Goal: Navigation & Orientation: Find specific page/section

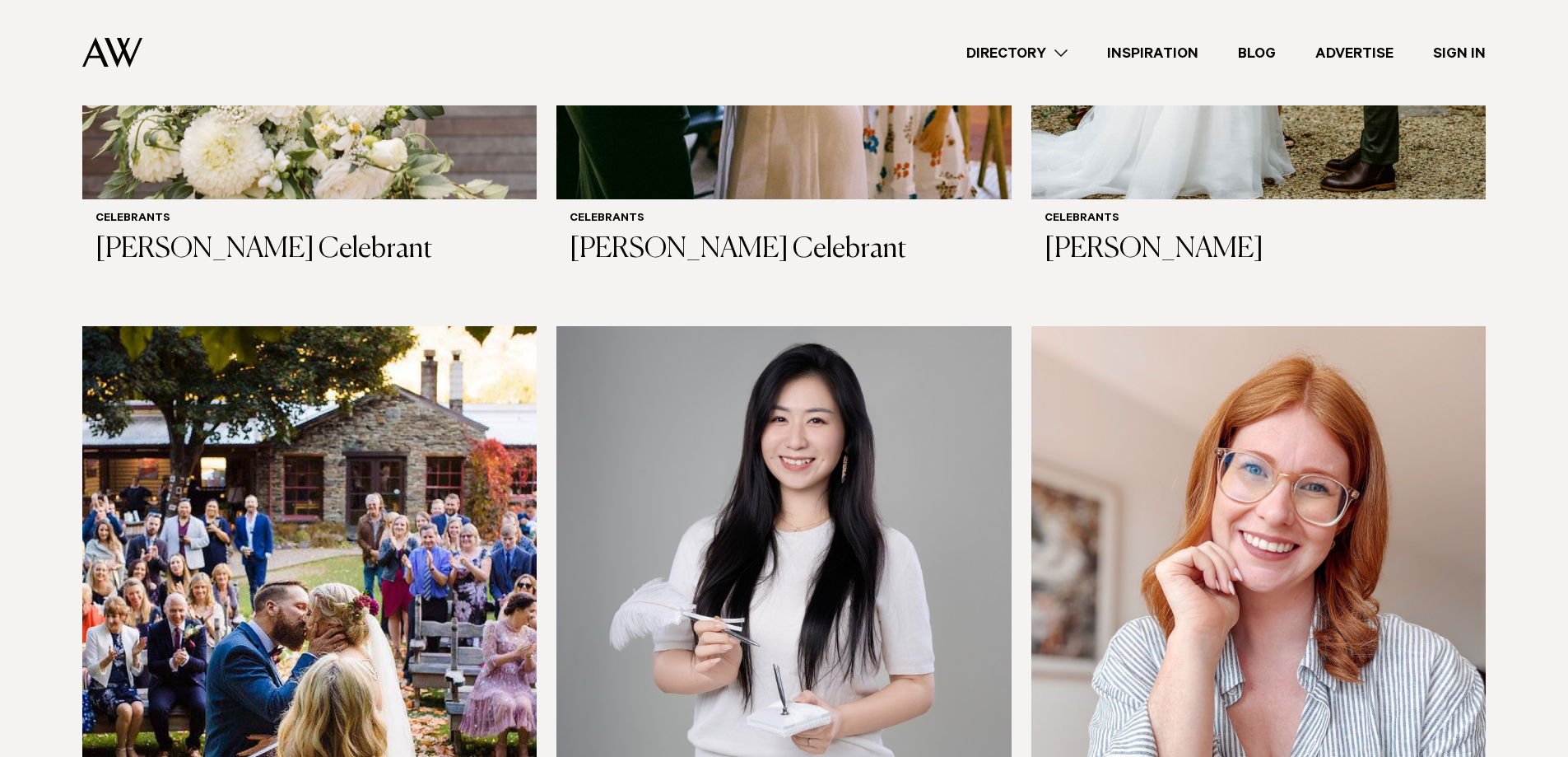
scroll to position [1317, 0]
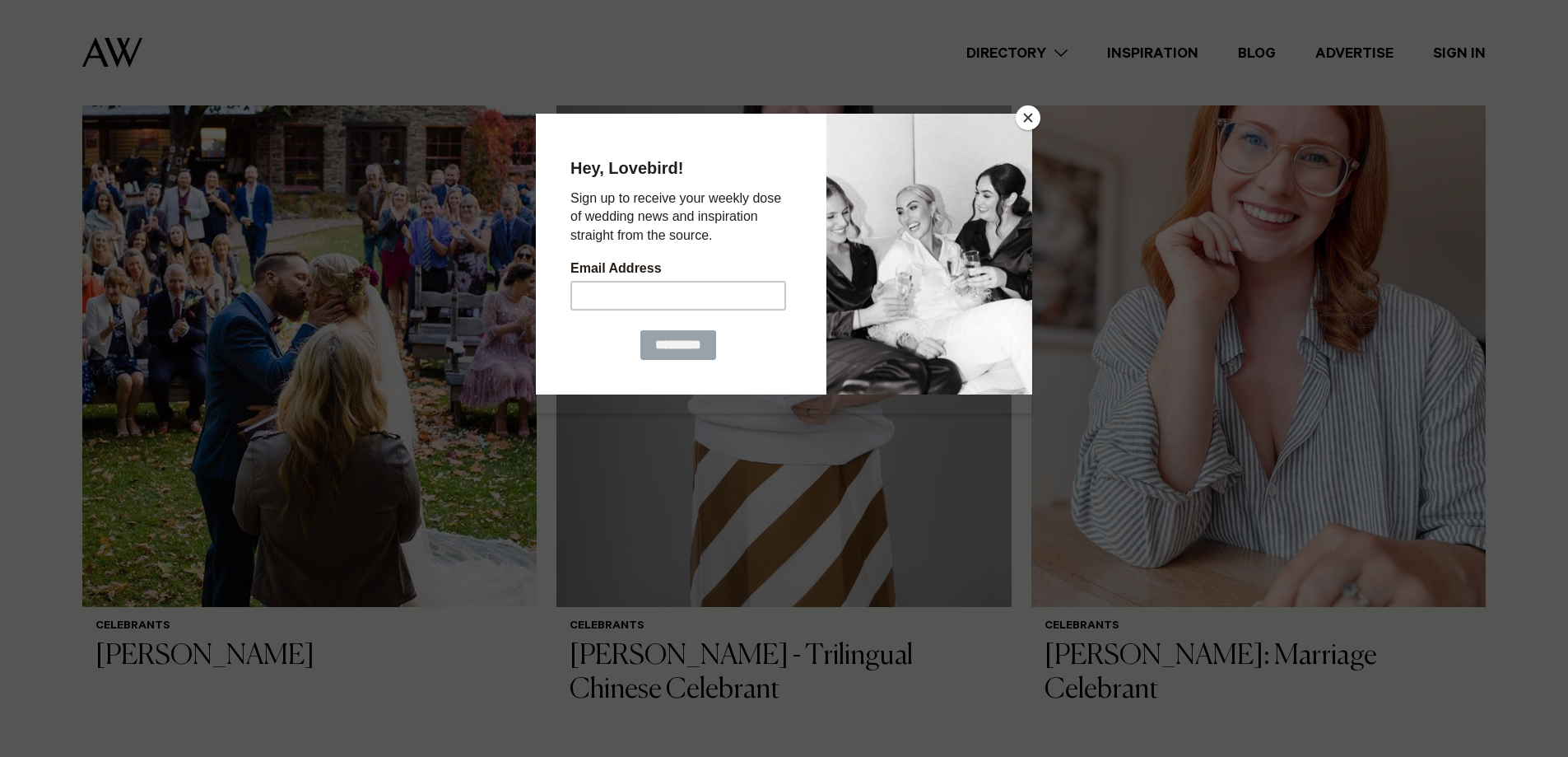
click at [1029, 115] on button "Close" at bounding box center [1028, 118] width 25 height 25
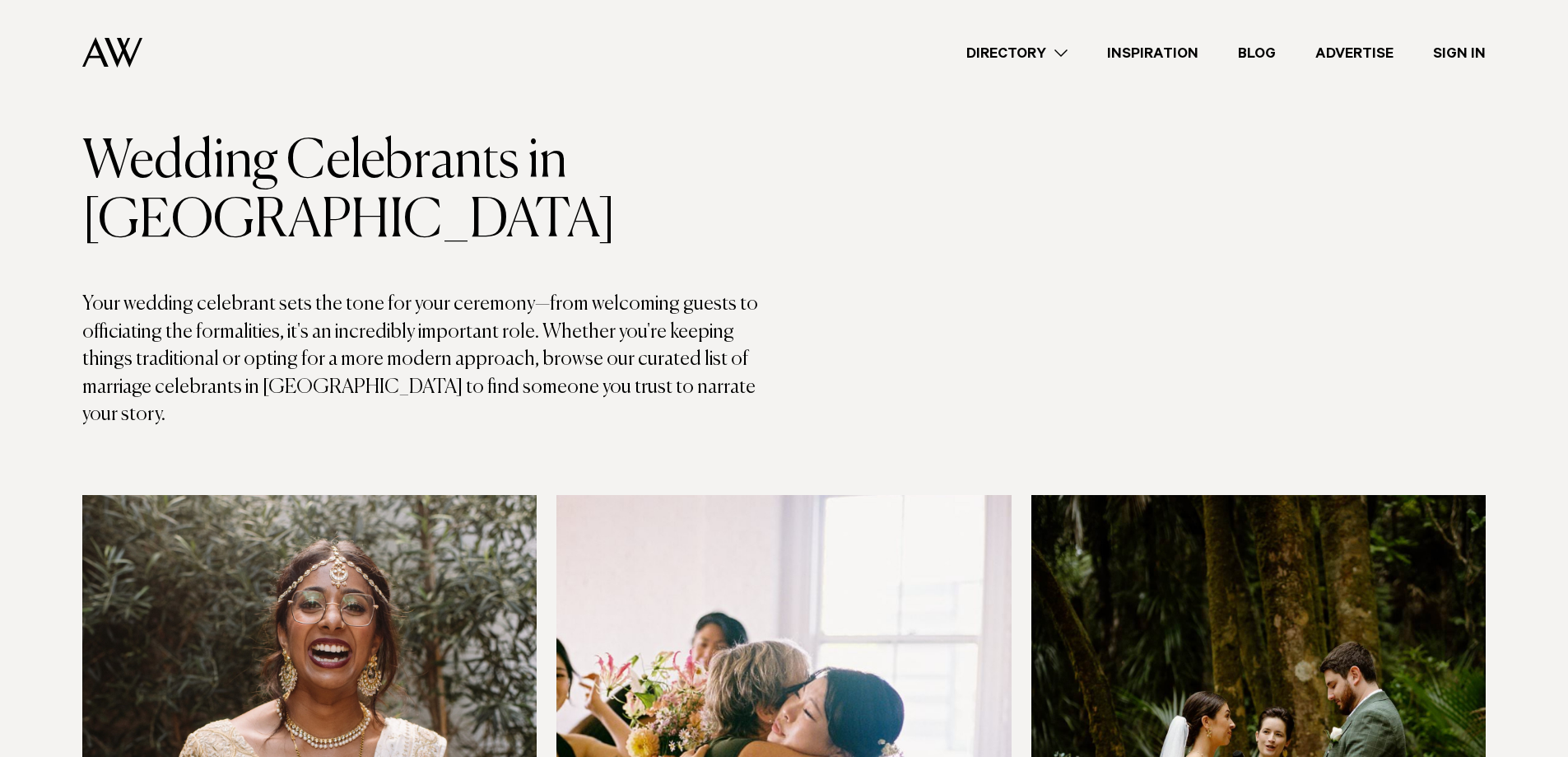
scroll to position [0, 0]
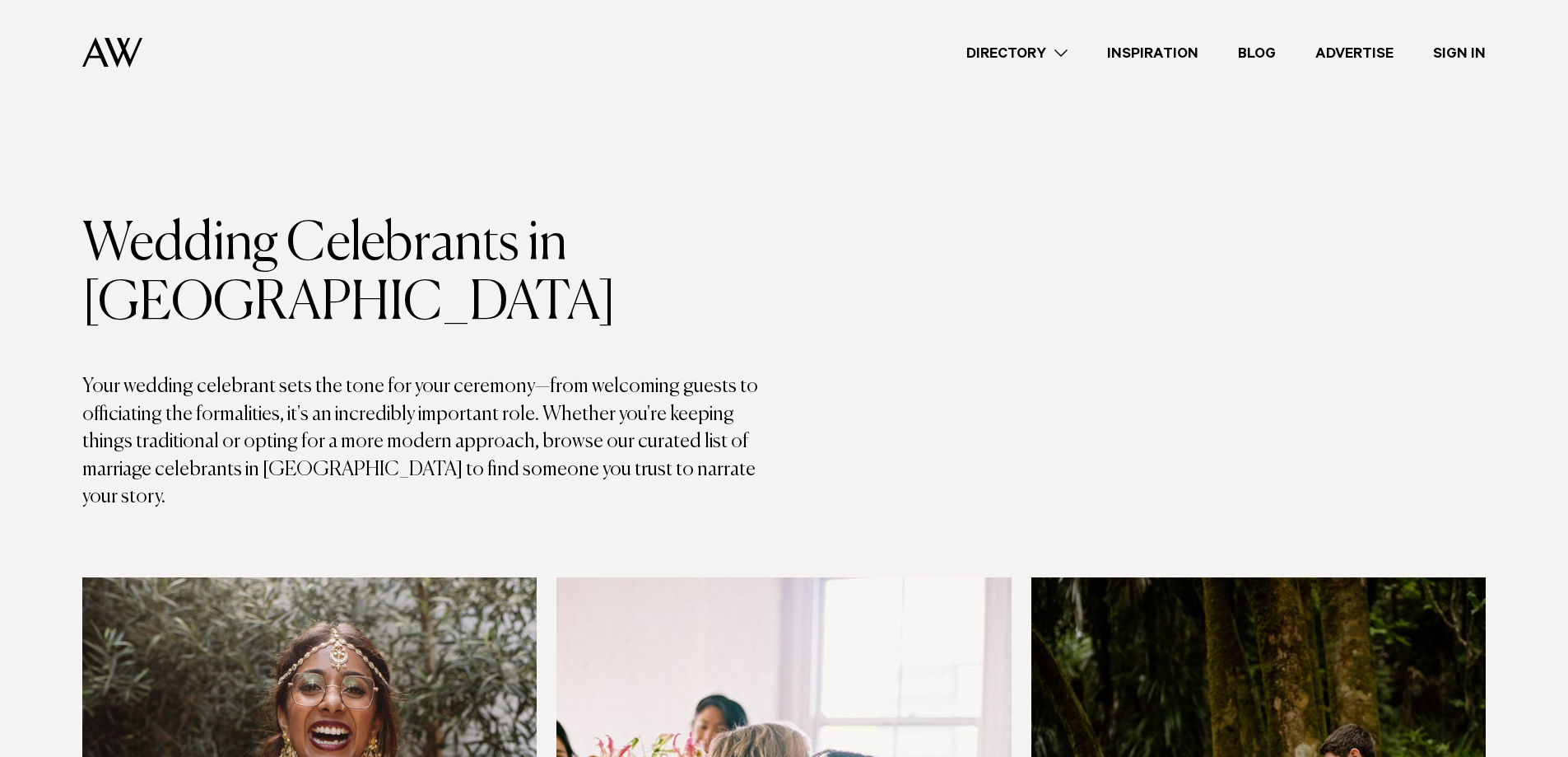
click at [1013, 54] on link "Directory" at bounding box center [1017, 53] width 141 height 22
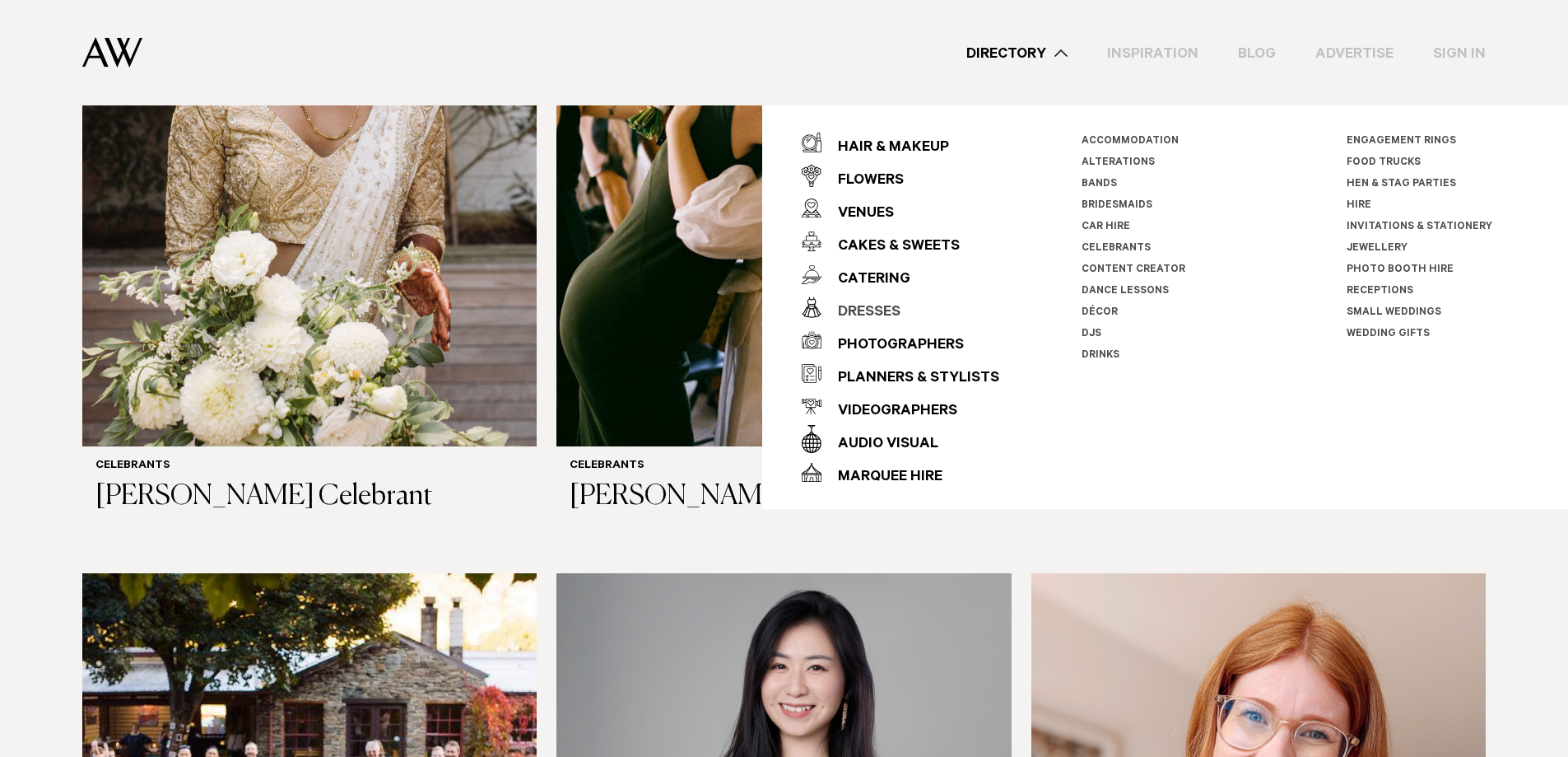
scroll to position [824, 0]
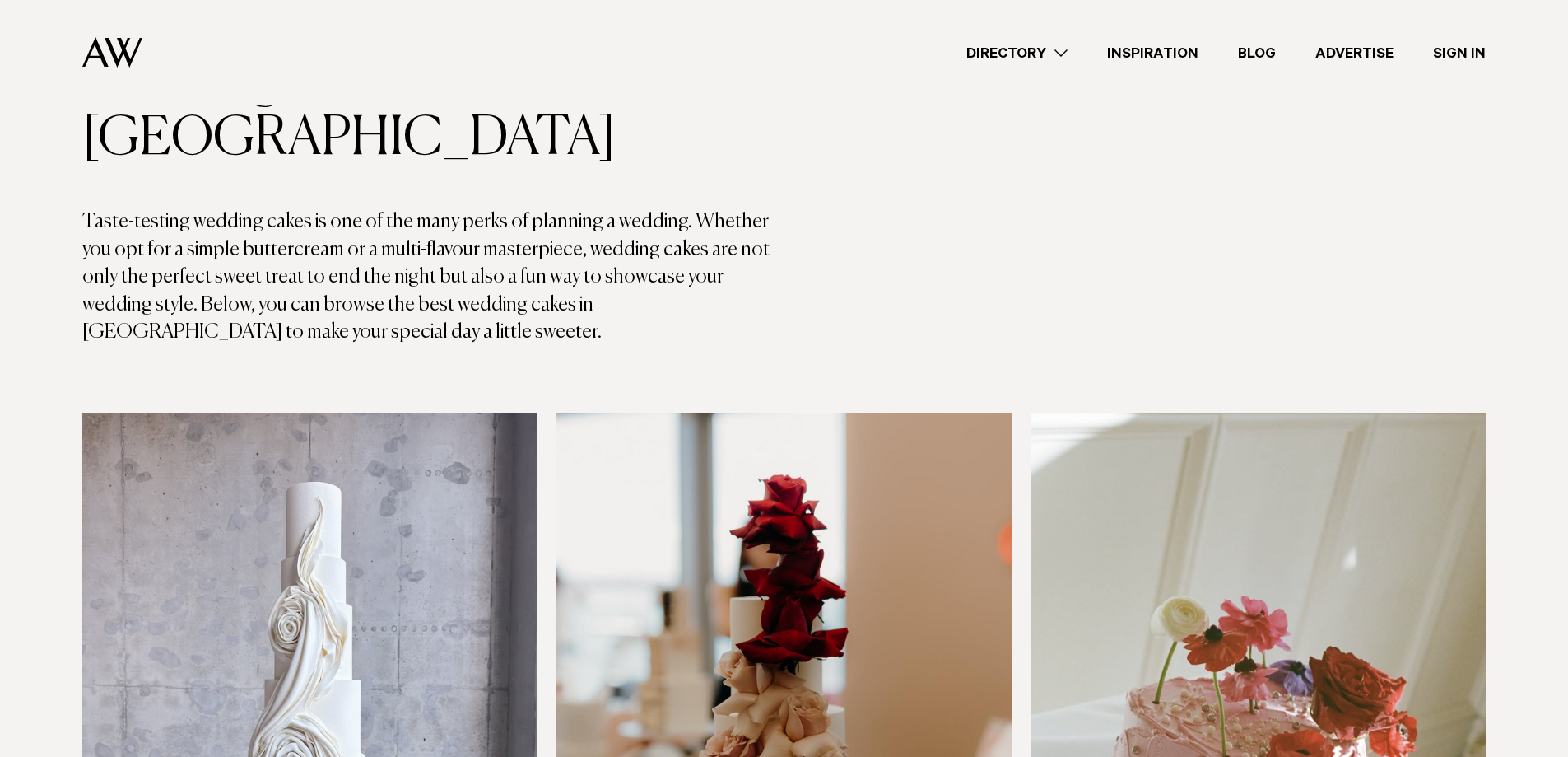
scroll to position [83, 0]
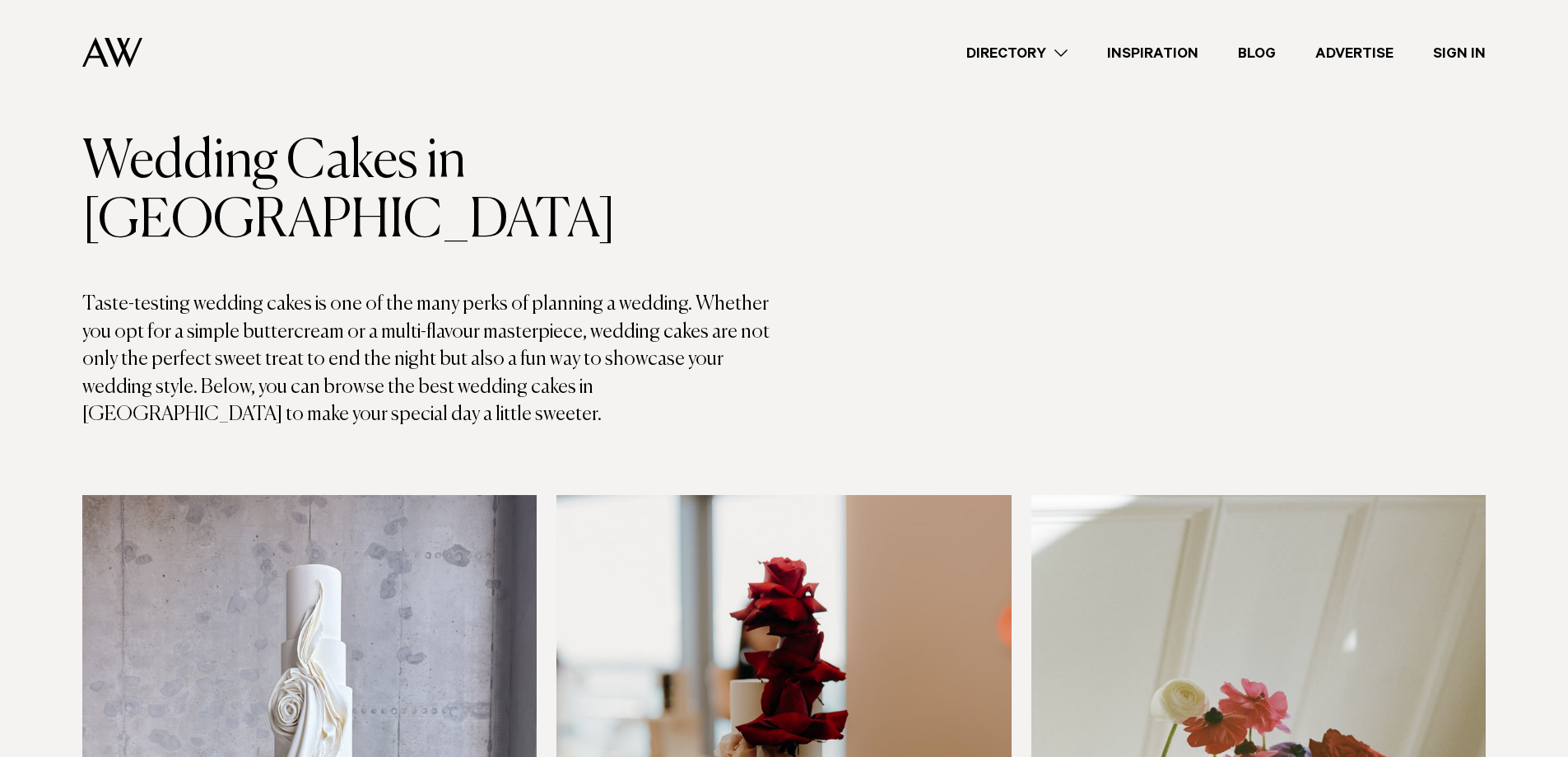
click at [1052, 47] on link "Directory" at bounding box center [1017, 53] width 141 height 22
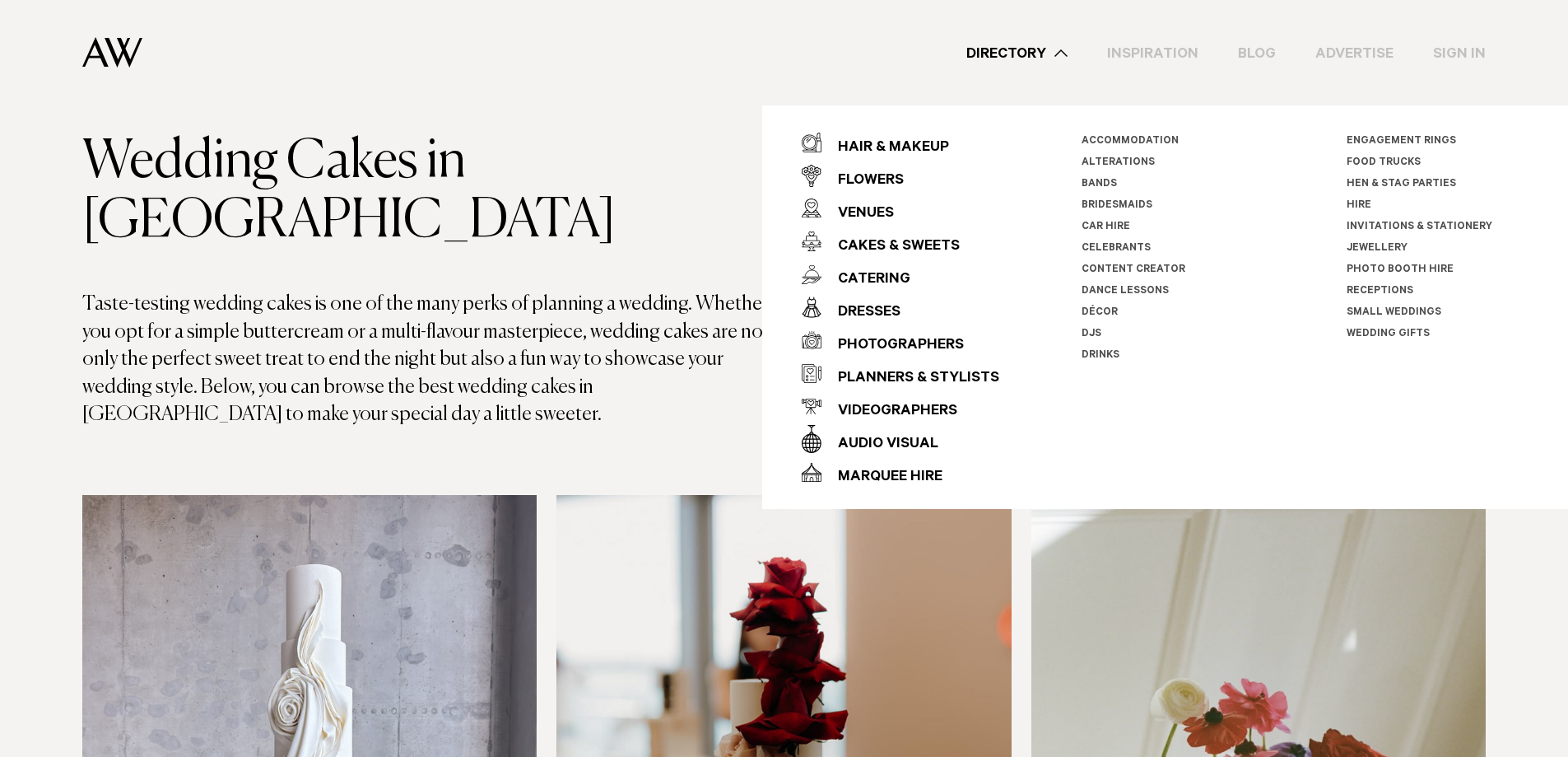
drag, startPoint x: 1146, startPoint y: 264, endPoint x: 1125, endPoint y: 266, distance: 21.1
drag, startPoint x: 1125, startPoint y: 266, endPoint x: 1142, endPoint y: 275, distance: 19.2
click at [1142, 275] on link "Content Creator" at bounding box center [1134, 270] width 104 height 11
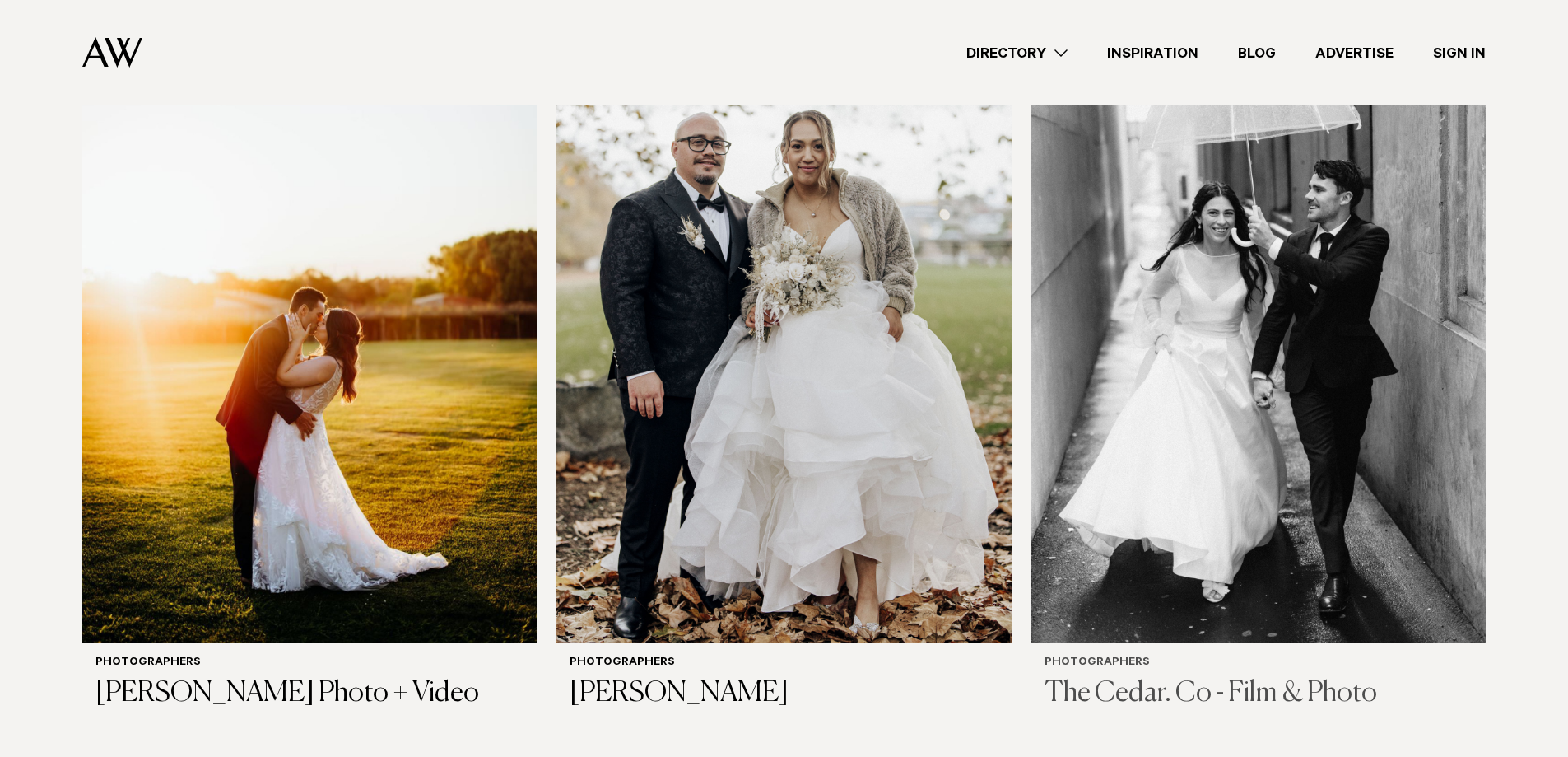
scroll to position [4117, 0]
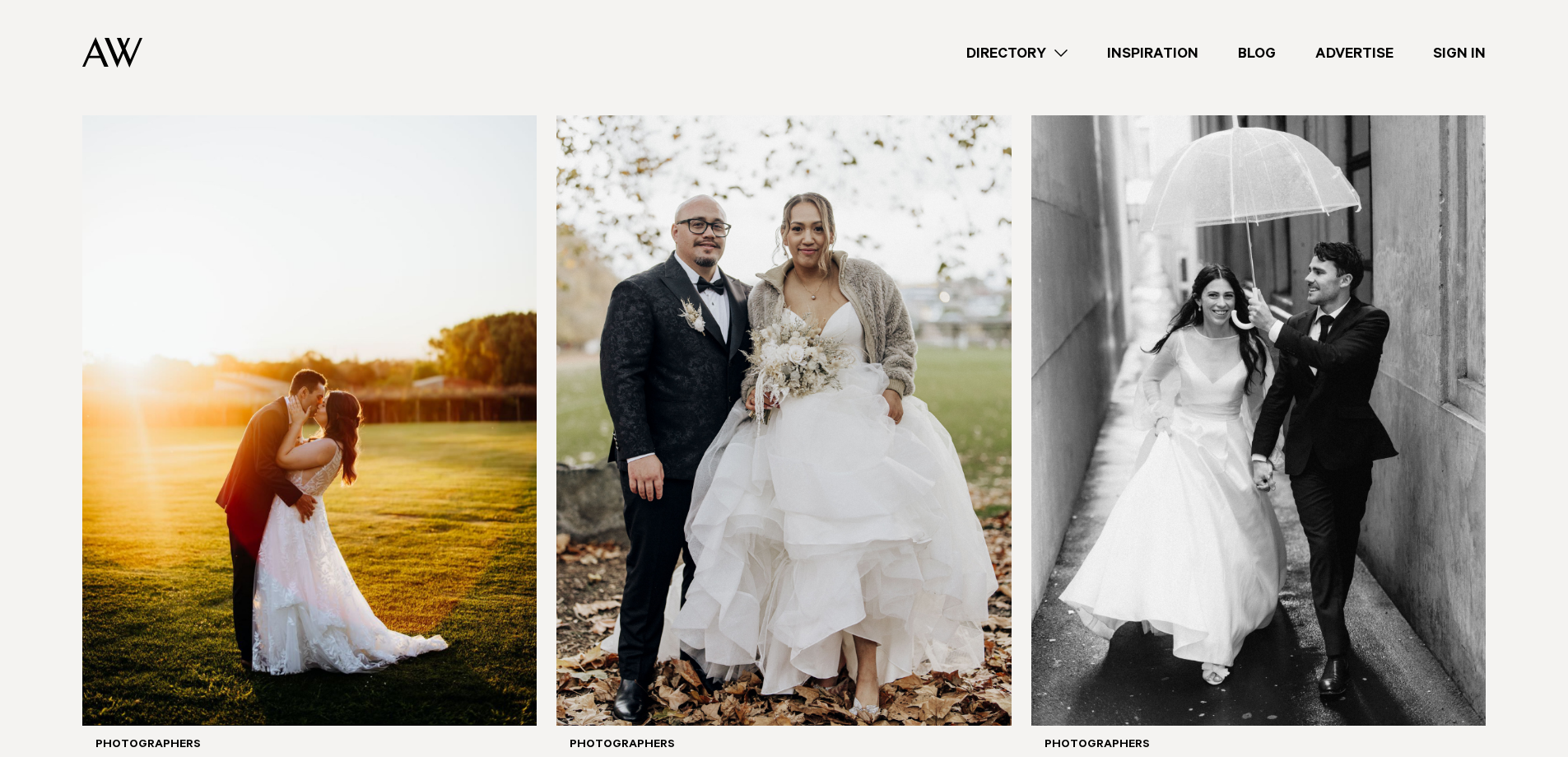
click at [1164, 43] on link "Inspiration" at bounding box center [1152, 53] width 131 height 22
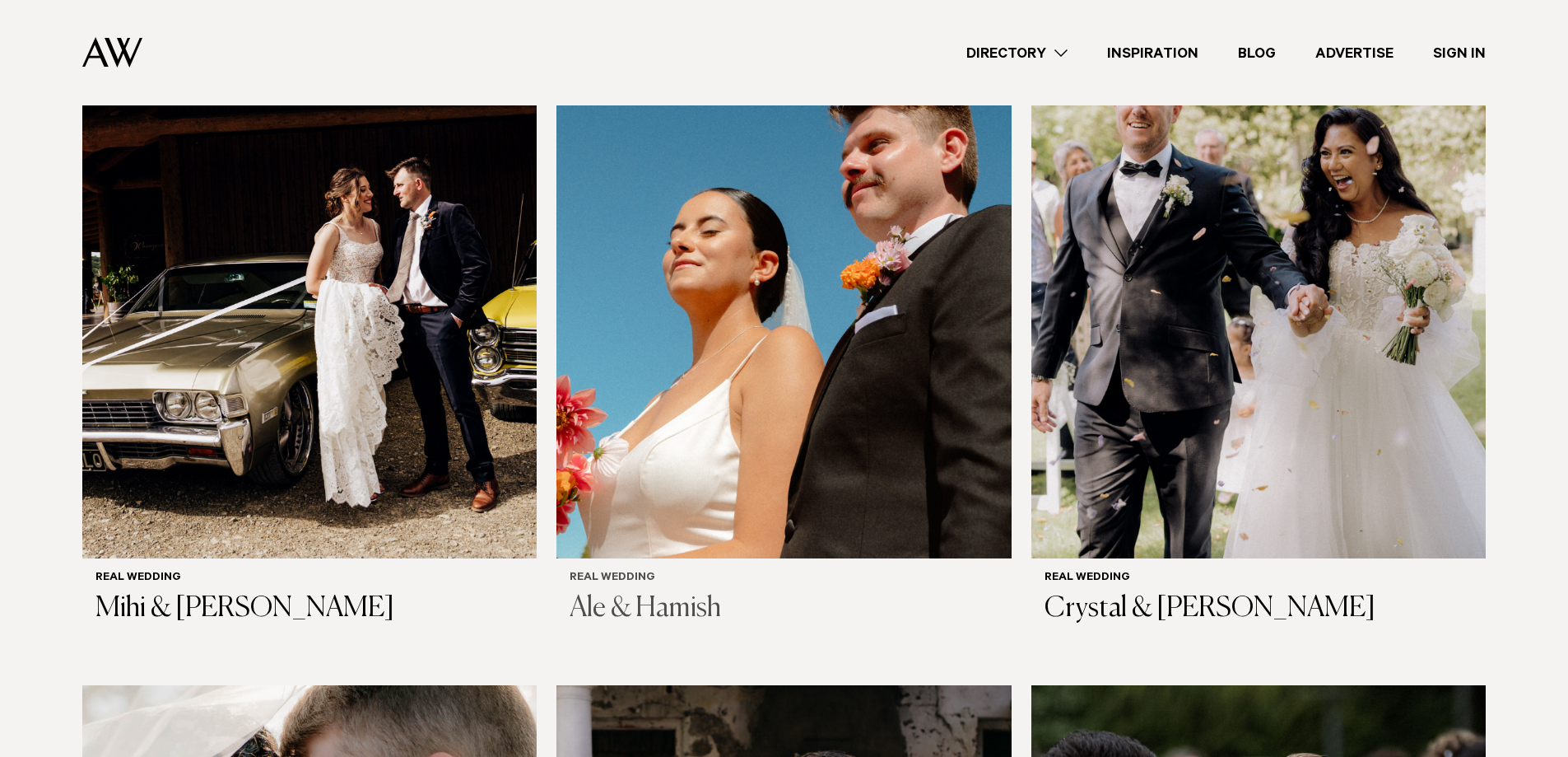
scroll to position [411, 0]
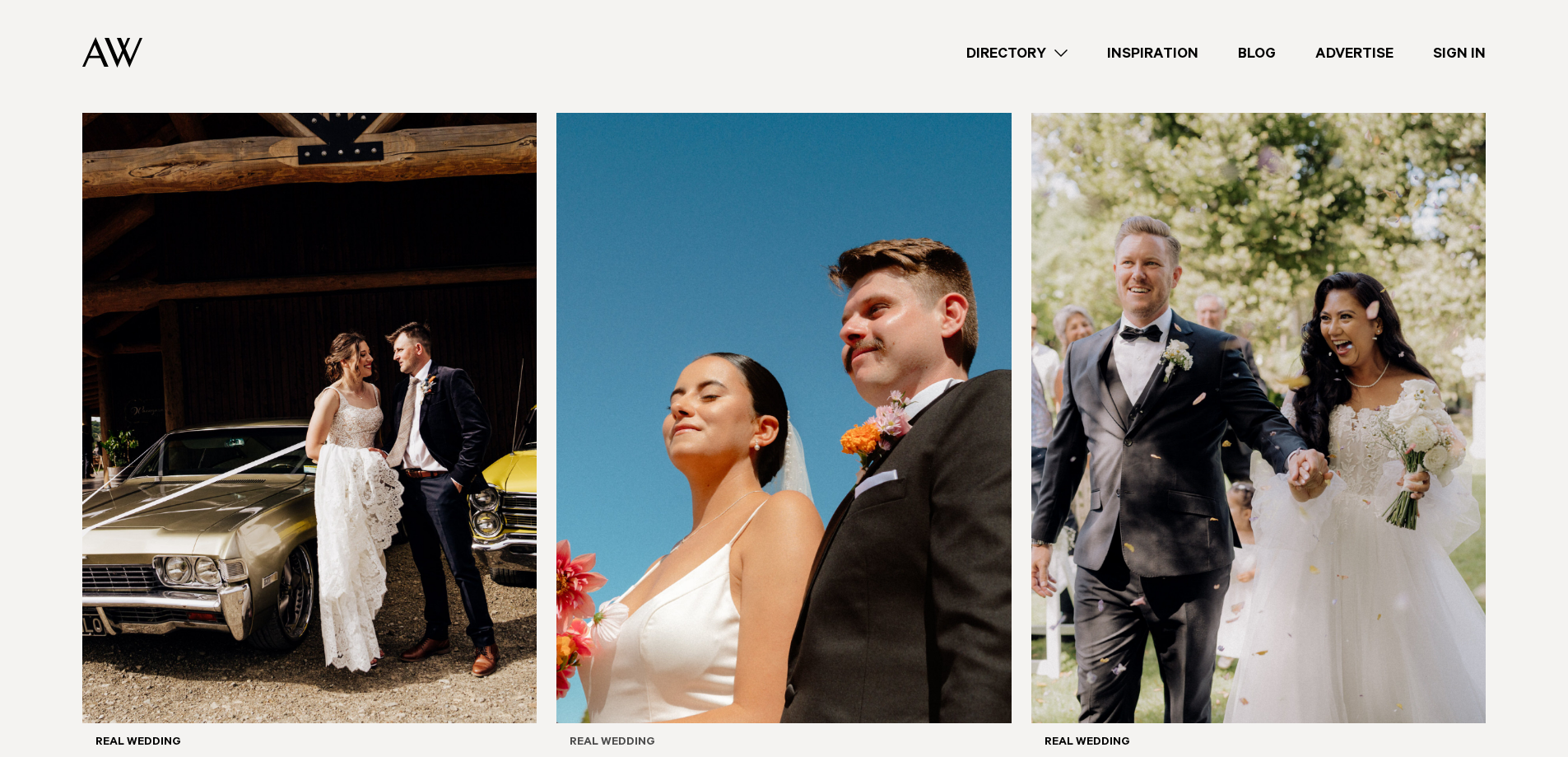
click at [732, 333] on img at bounding box center [783, 418] width 454 height 610
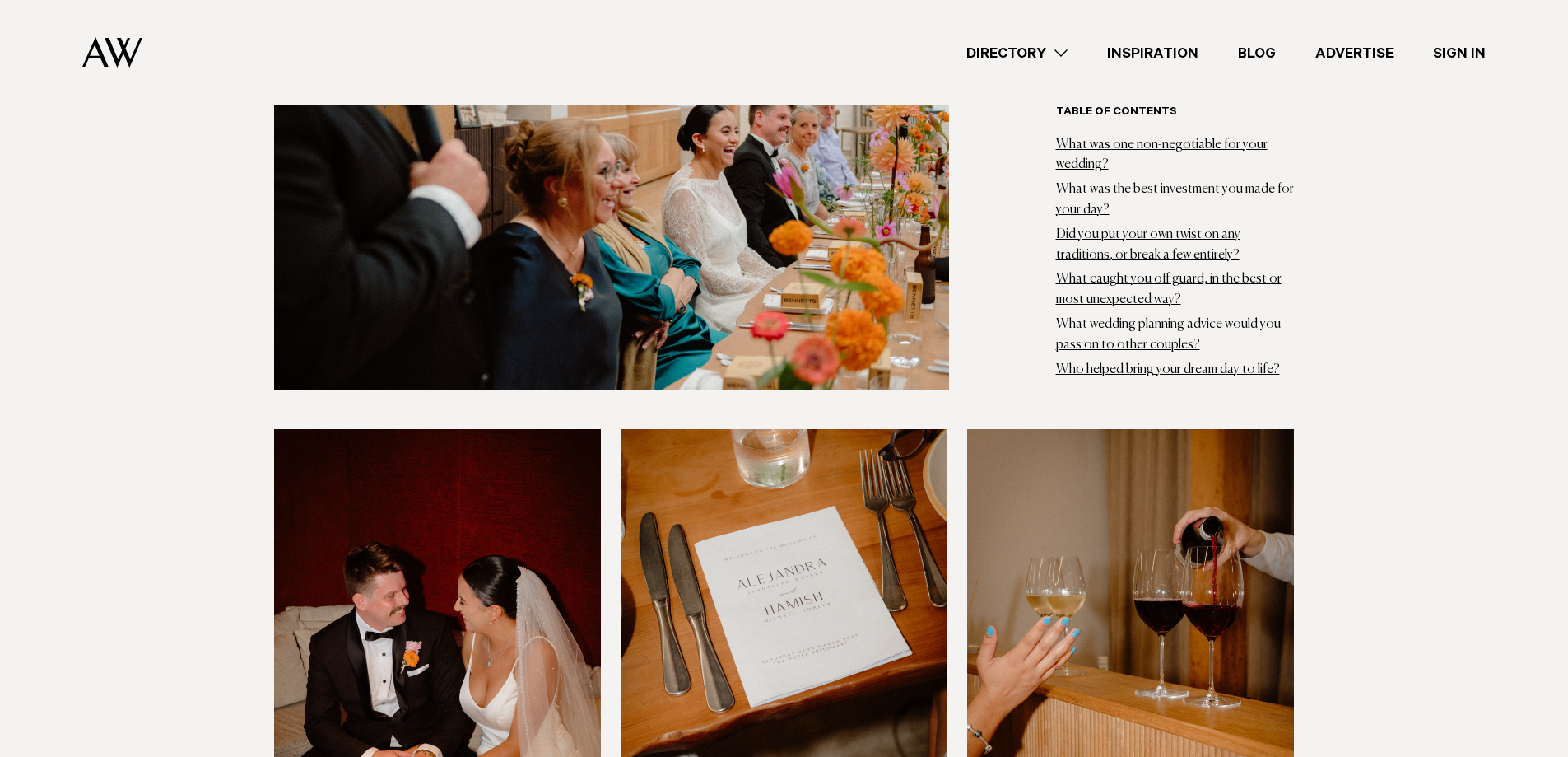
scroll to position [8564, 0]
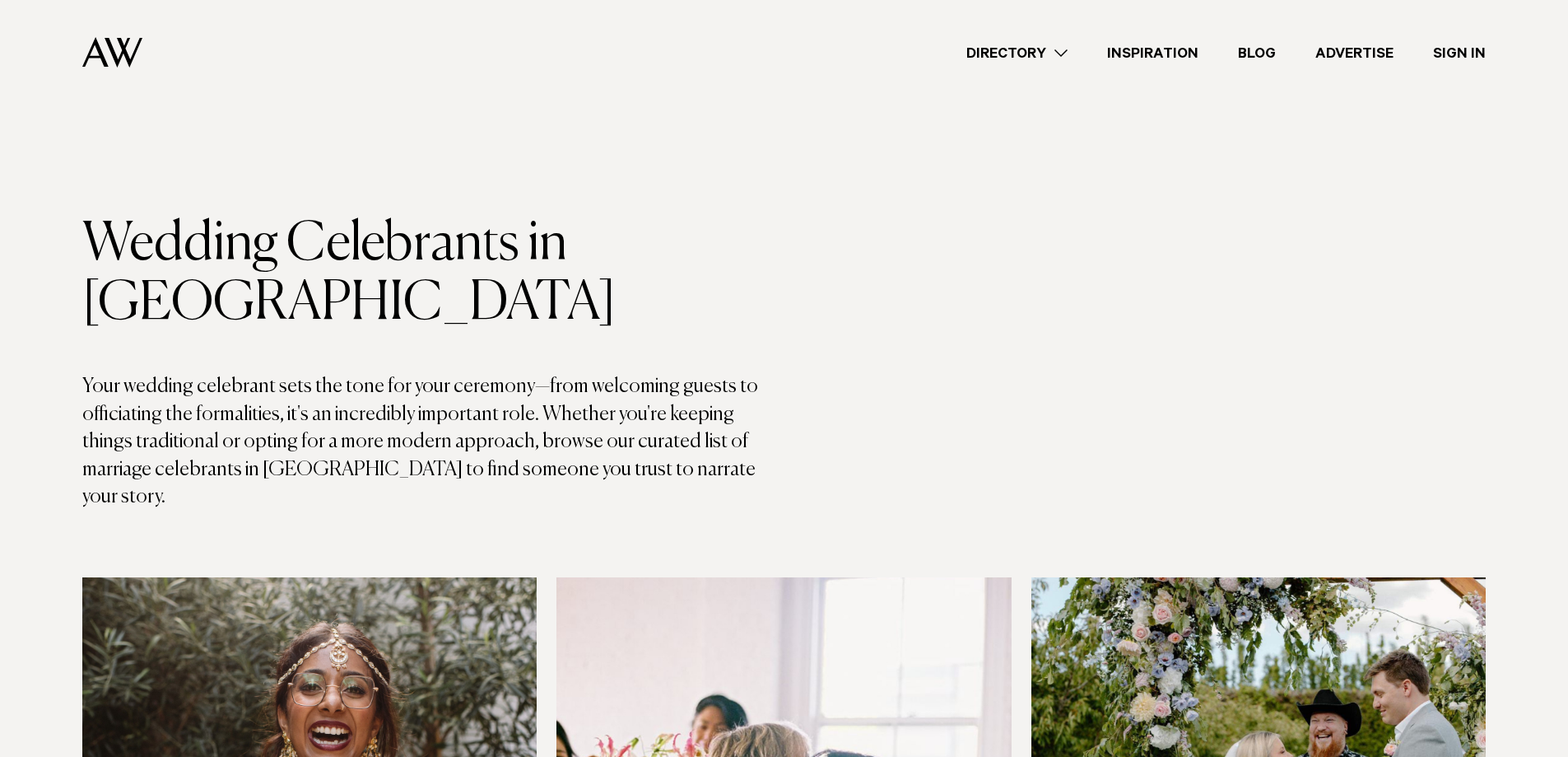
click at [1046, 53] on link "Directory" at bounding box center [1017, 53] width 141 height 22
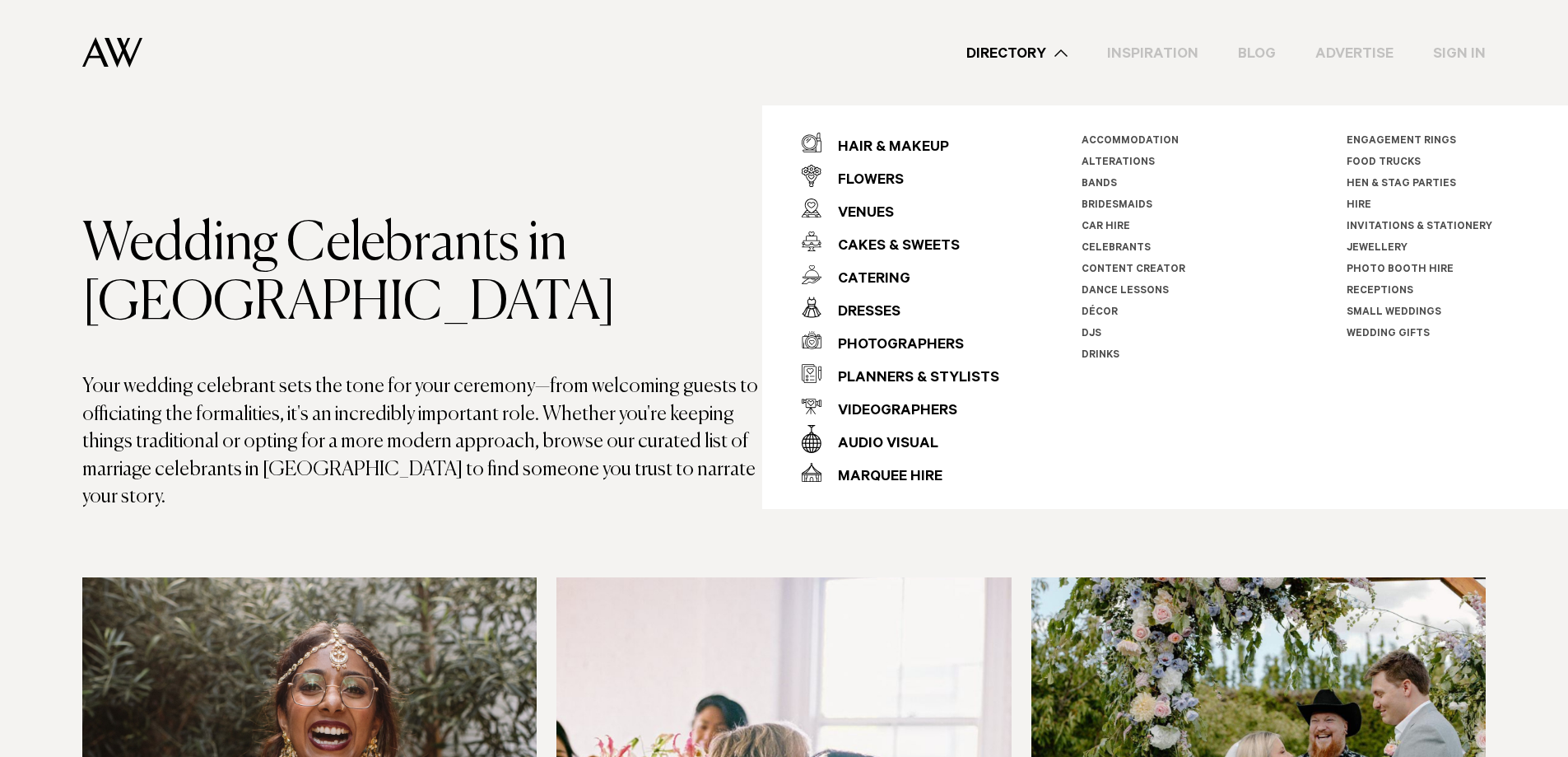
drag, startPoint x: 1386, startPoint y: 177, endPoint x: 1403, endPoint y: 182, distance: 17.7
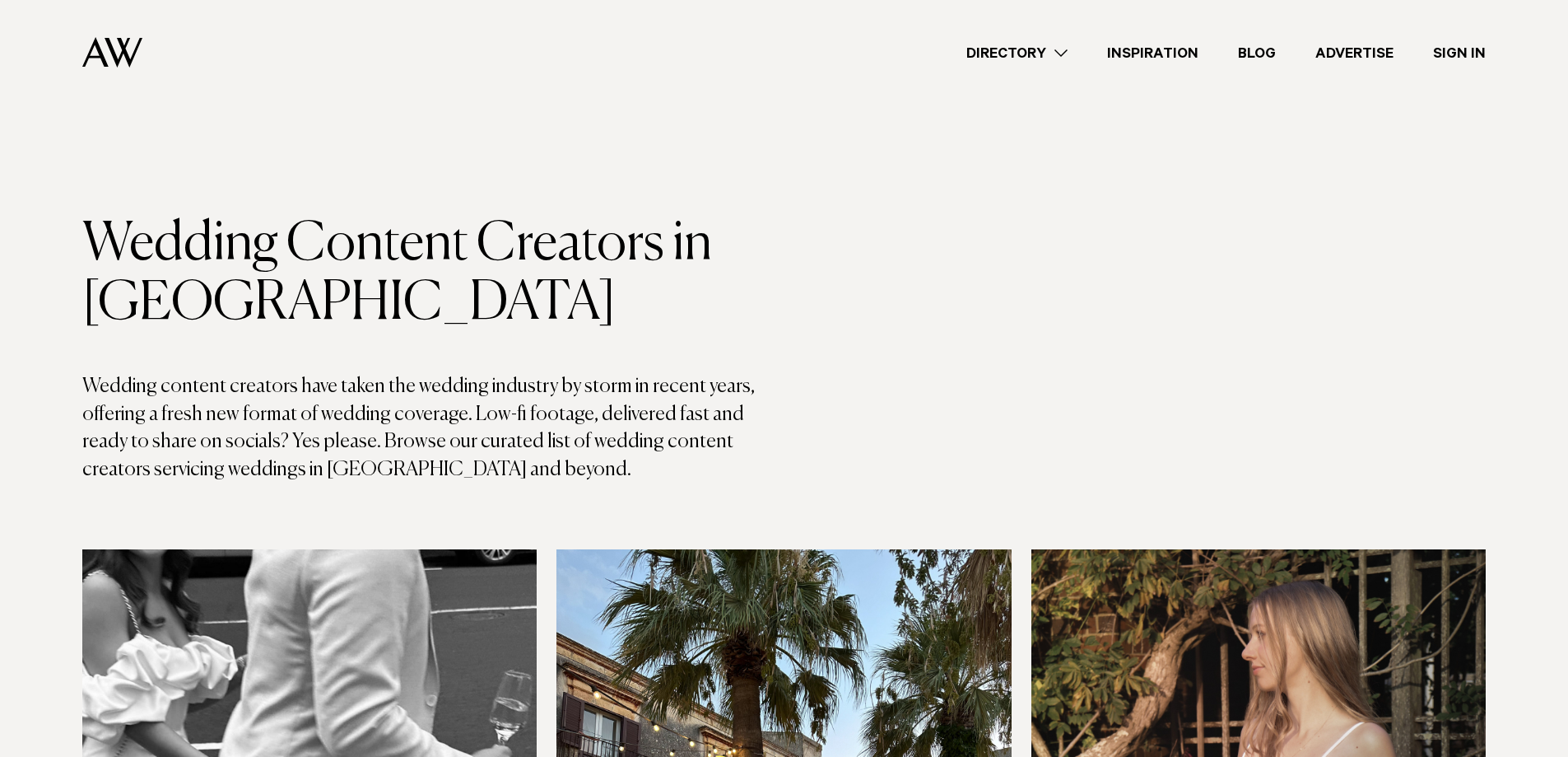
scroll to position [577, 0]
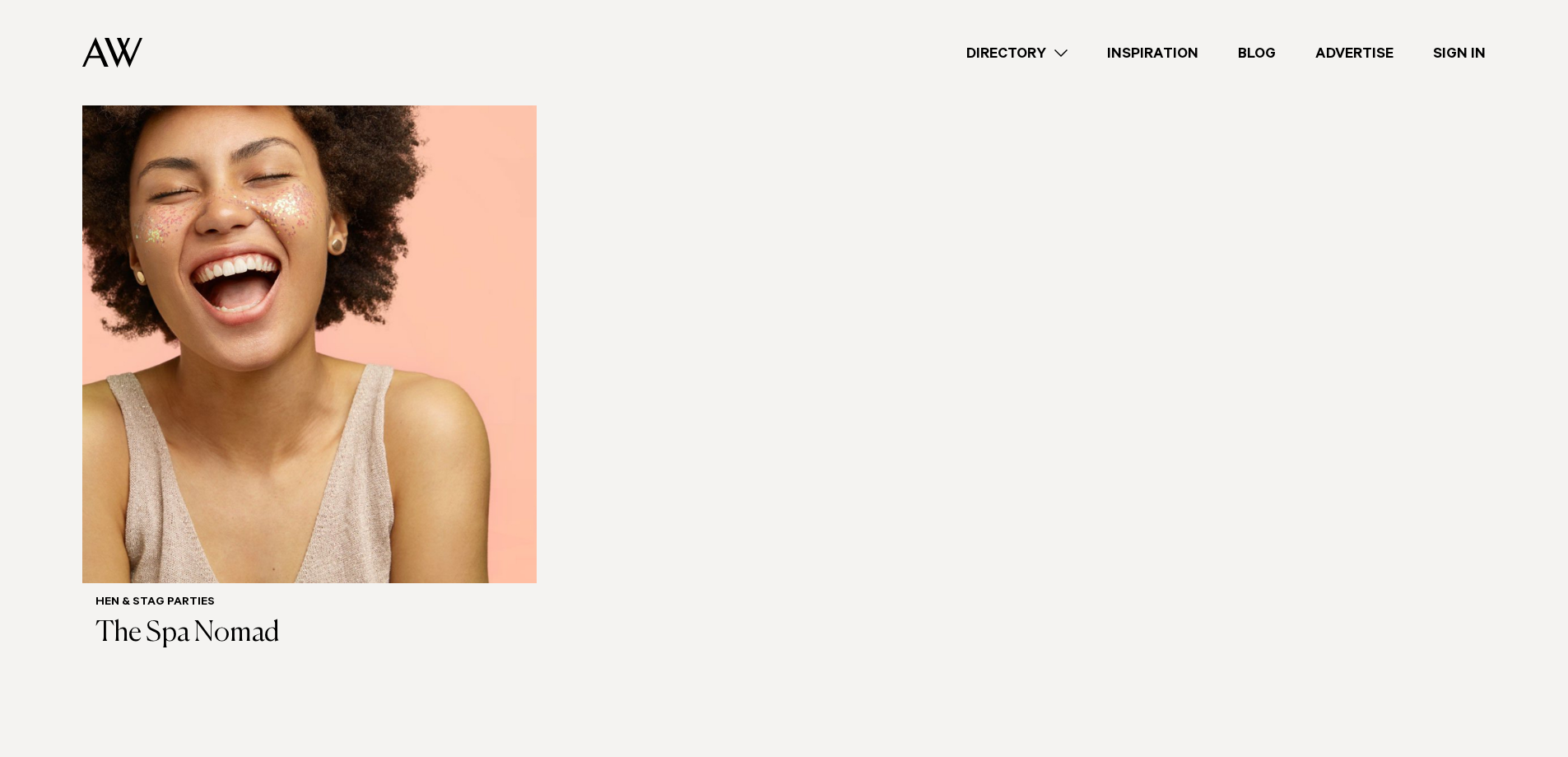
scroll to position [494, 0]
